Goal: Transaction & Acquisition: Purchase product/service

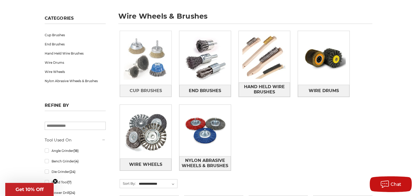
scroll to position [79, 0]
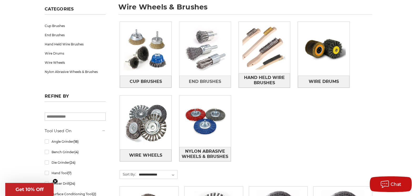
click at [197, 47] on img at bounding box center [205, 49] width 52 height 52
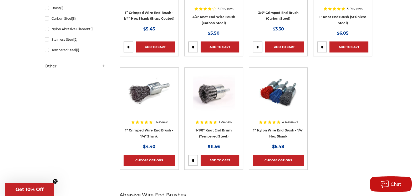
scroll to position [131, 0]
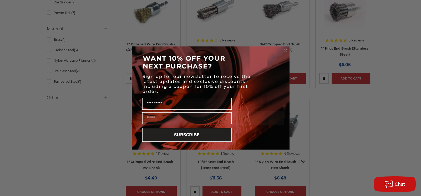
click at [284, 48] on icon "Close dialog" at bounding box center [285, 50] width 5 height 5
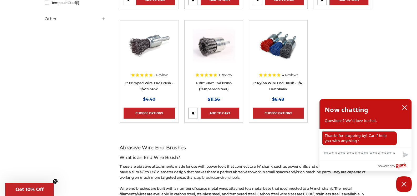
scroll to position [210, 0]
click at [405, 105] on button "close chatbox" at bounding box center [404, 108] width 8 height 8
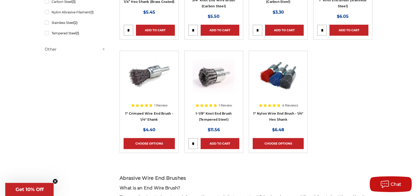
scroll to position [184, 0]
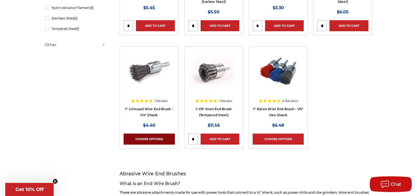
click at [139, 136] on link "Choose Options" at bounding box center [149, 139] width 51 height 11
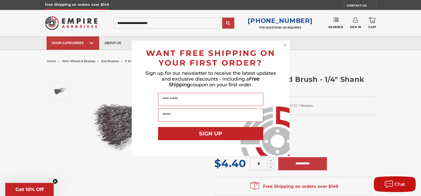
click at [285, 44] on icon "Close dialog" at bounding box center [284, 45] width 5 height 5
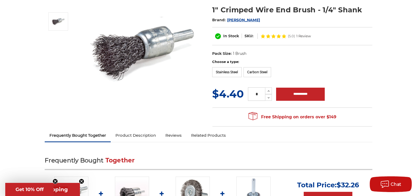
scroll to position [79, 0]
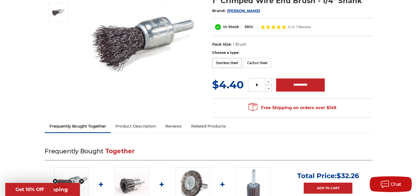
click at [228, 62] on label "Stainless Steel" at bounding box center [226, 63] width 29 height 10
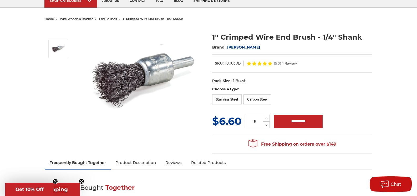
scroll to position [0, 0]
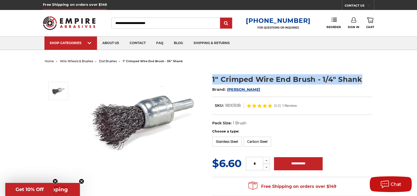
drag, startPoint x: 360, startPoint y: 81, endPoint x: 211, endPoint y: 79, distance: 149.6
click at [211, 79] on section "1" Crimped Wire End Brush - 1/4" Shank Brand: [PERSON_NAME] In Stock SKU: 18003…" at bounding box center [291, 99] width 167 height 60
copy h1 "1" Crimped Wire End Brush - 1/4" Shank"
click at [108, 60] on span "end brushes" at bounding box center [108, 61] width 18 height 4
